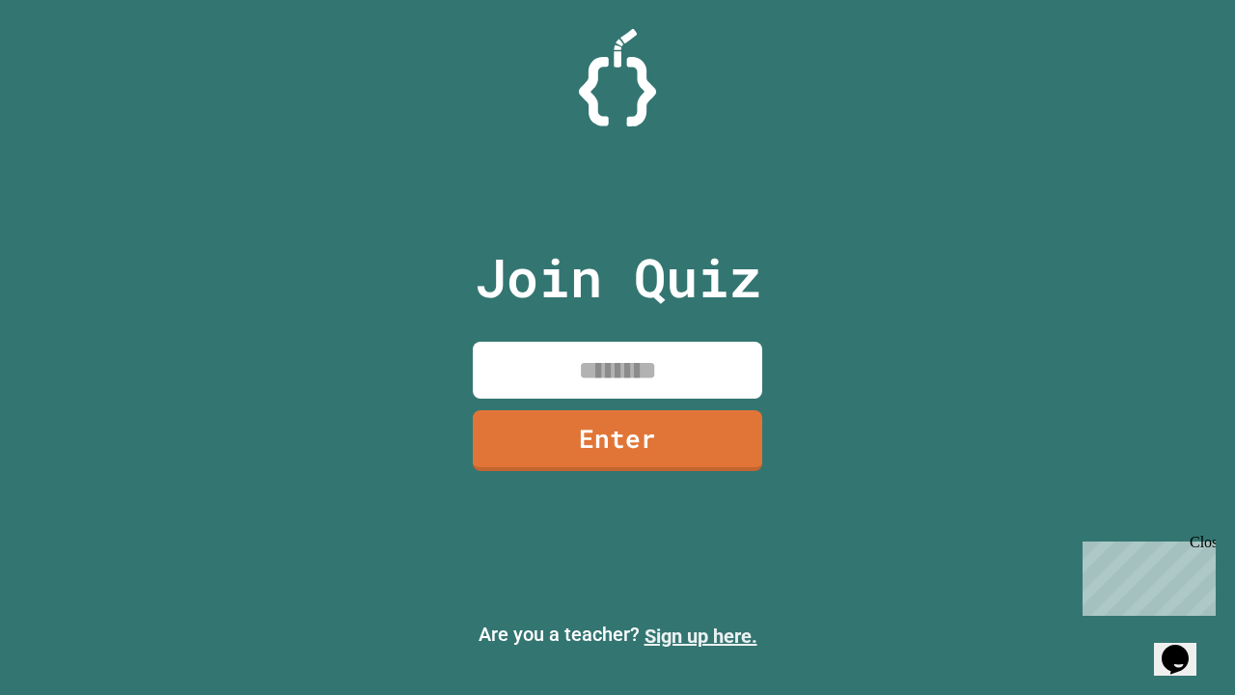
click at [700, 636] on link "Sign up here." at bounding box center [700, 635] width 113 height 23
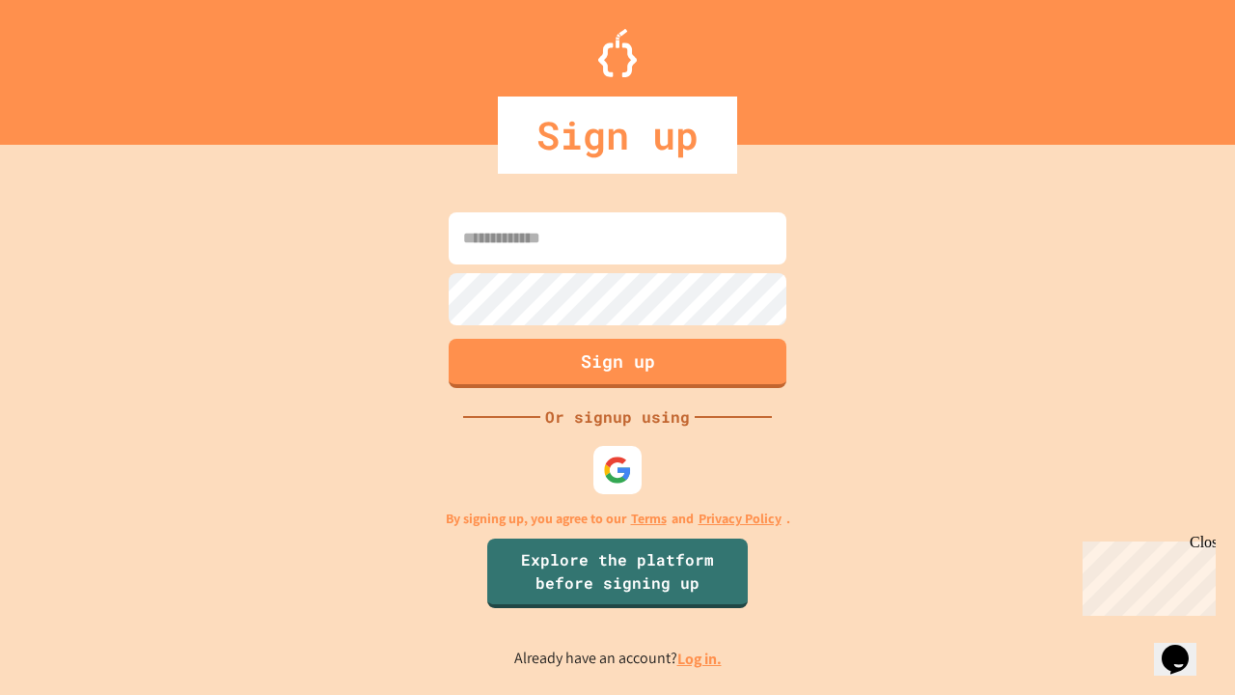
click at [700, 658] on link "Log in." at bounding box center [699, 658] width 44 height 20
